Goal: Task Accomplishment & Management: Manage account settings

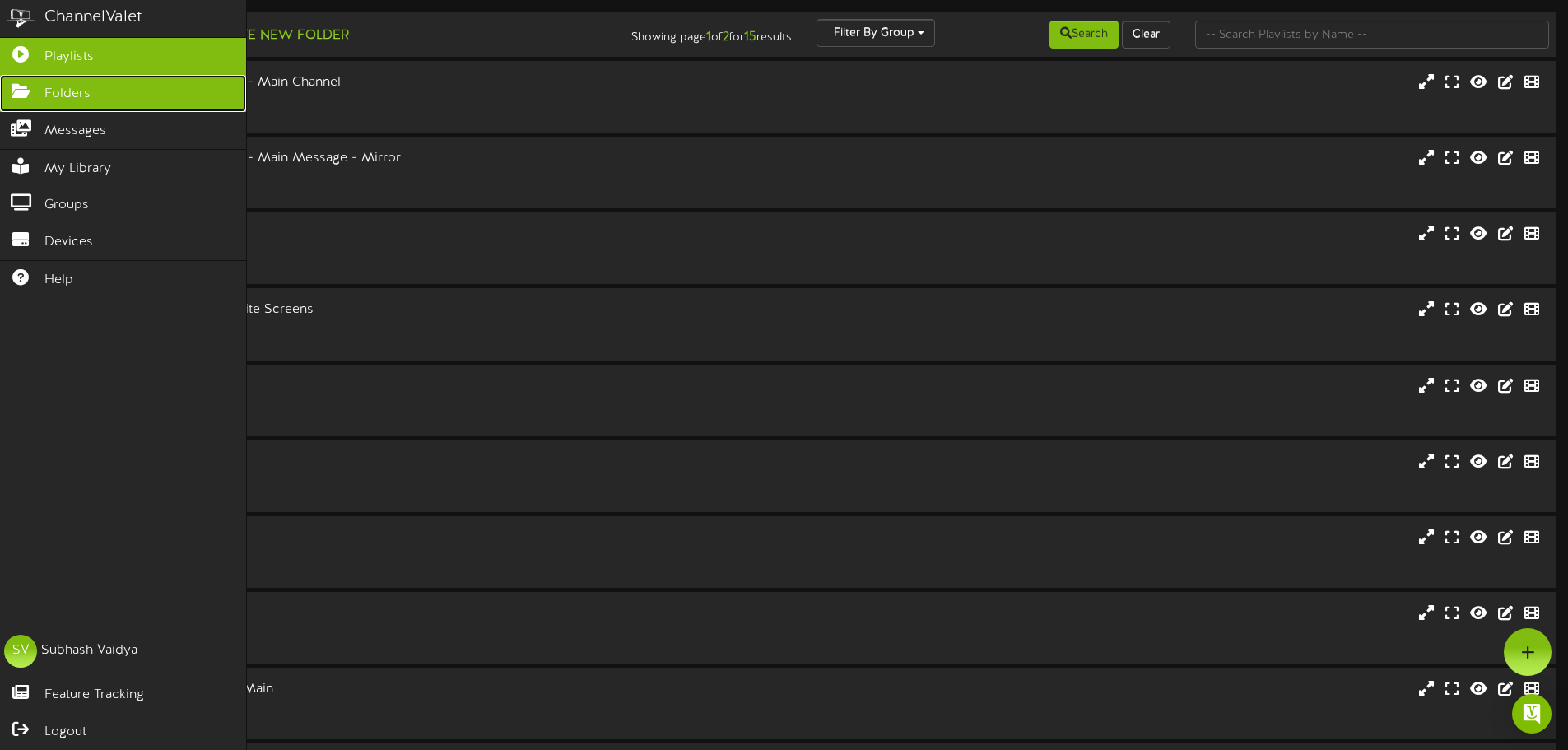
click at [23, 92] on icon at bounding box center [21, 89] width 41 height 12
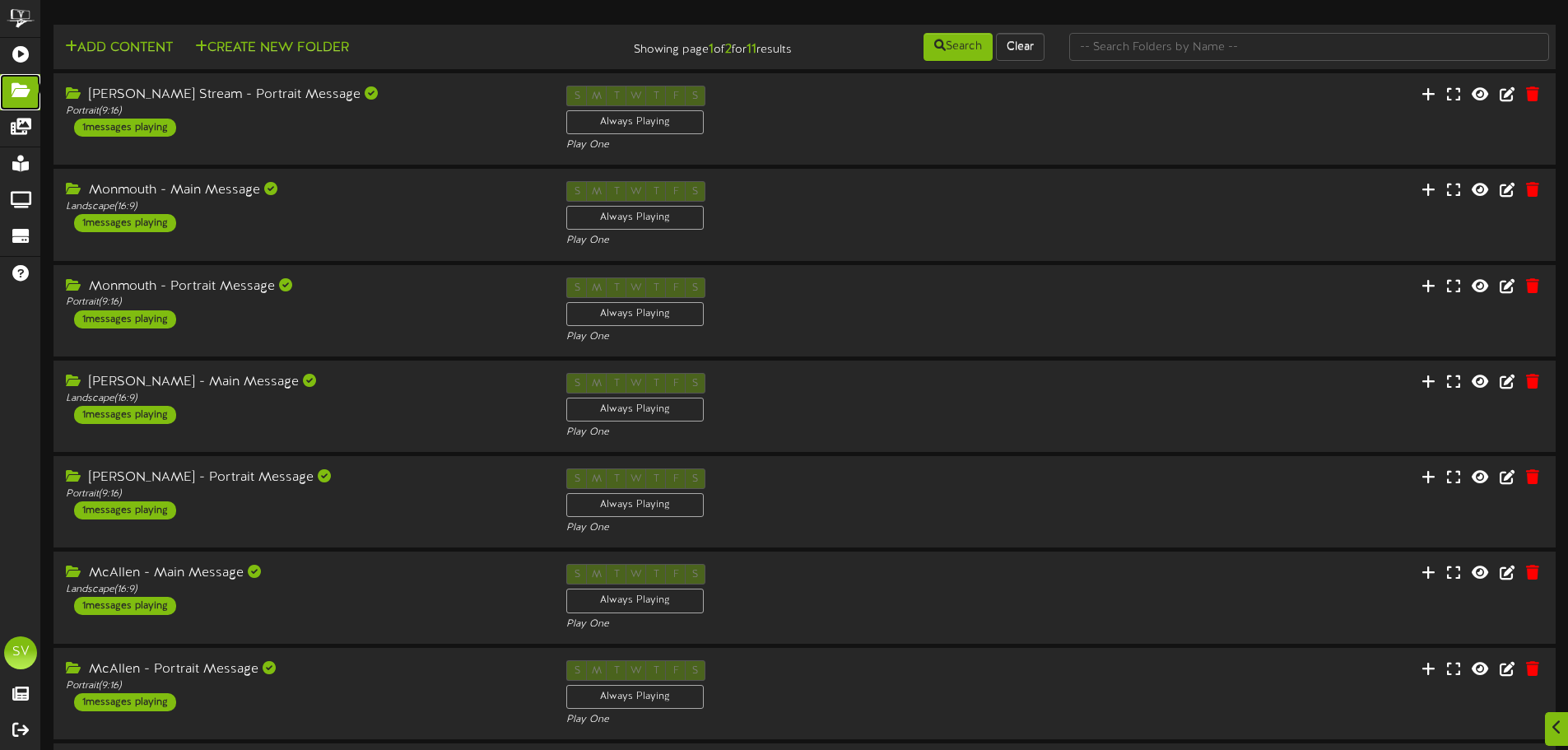
scroll to position [344, 0]
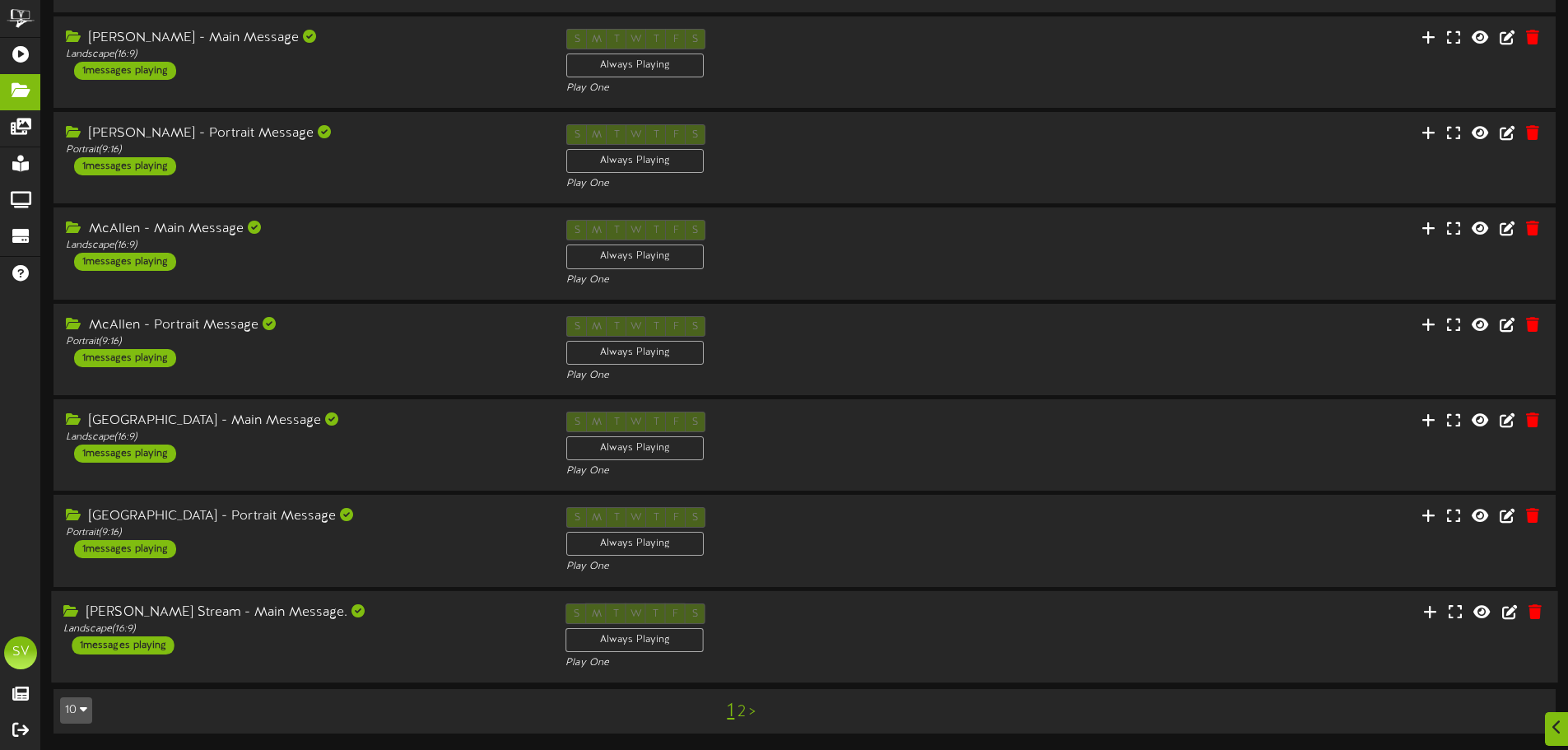
click at [1164, 631] on div "[PERSON_NAME] Stream - Main Message. Landscape ( 16:9 ) 1 messages playing S M …" at bounding box center [803, 636] width 1506 height 67
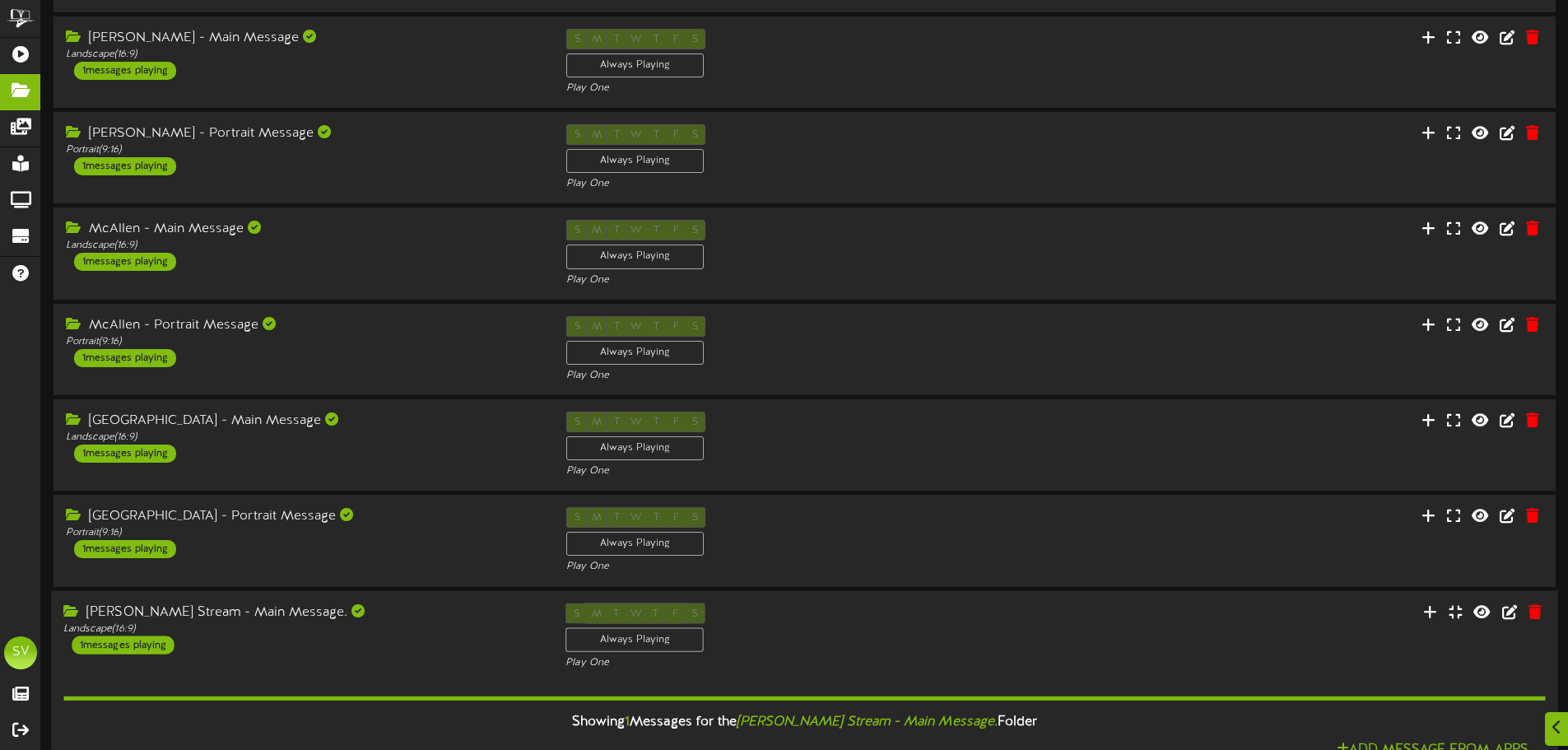
scroll to position [504, 0]
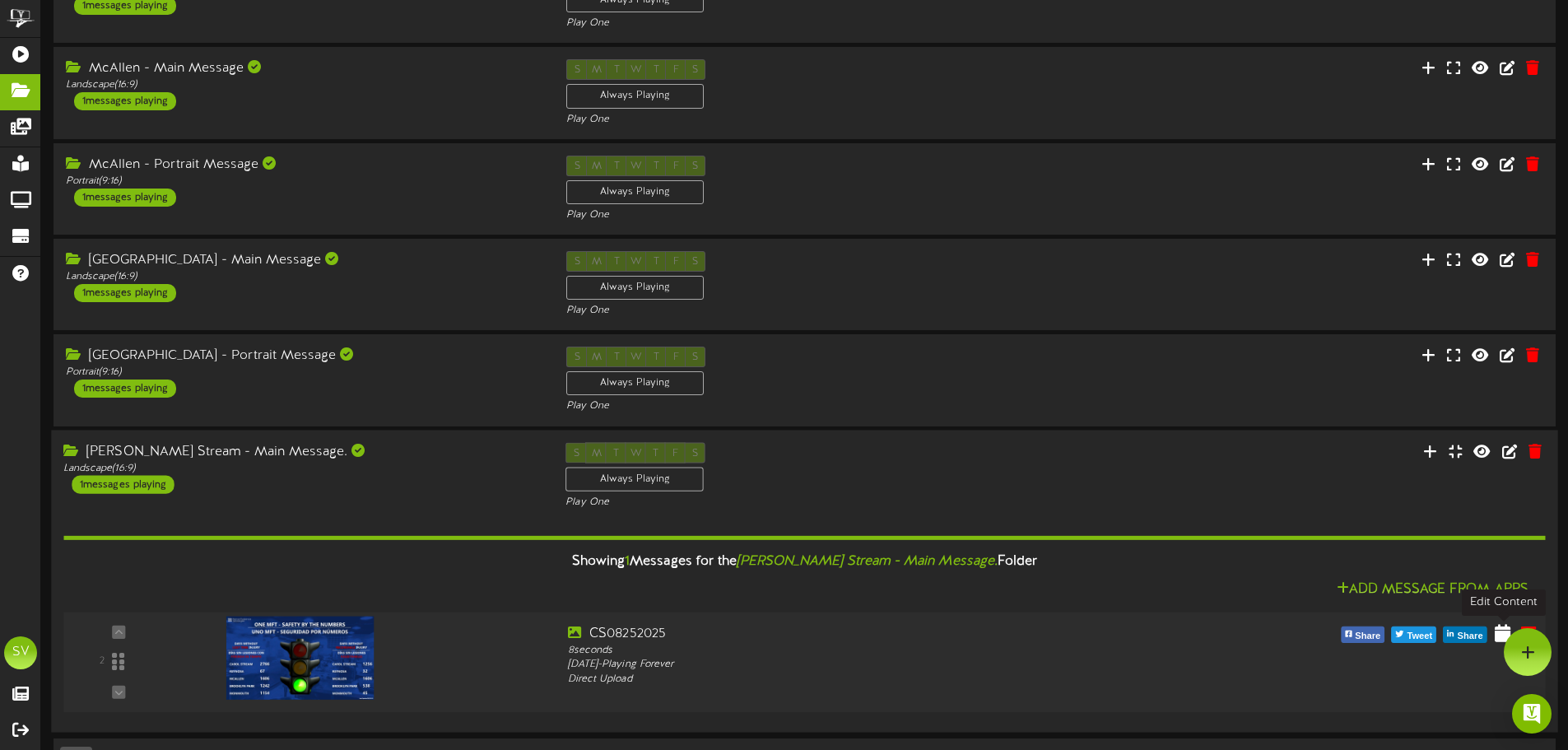
click at [1501, 631] on icon at bounding box center [1502, 632] width 16 height 18
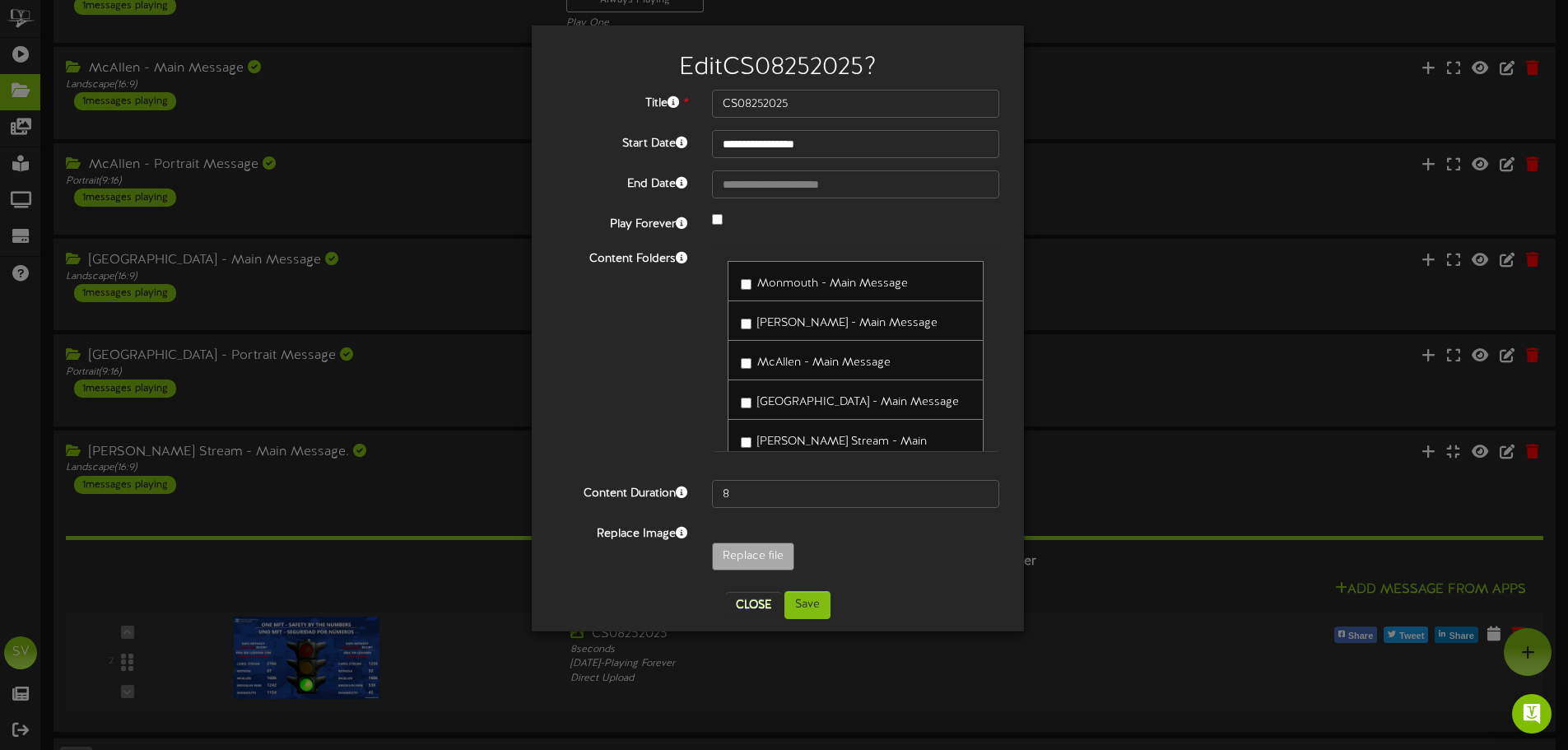
click at [746, 353] on label "McAllen - Main Message" at bounding box center [816, 360] width 150 height 22
type input "**********"
type input "CS08262025"
click at [816, 611] on button "Save" at bounding box center [807, 605] width 46 height 28
